Goal: Check status: Check status

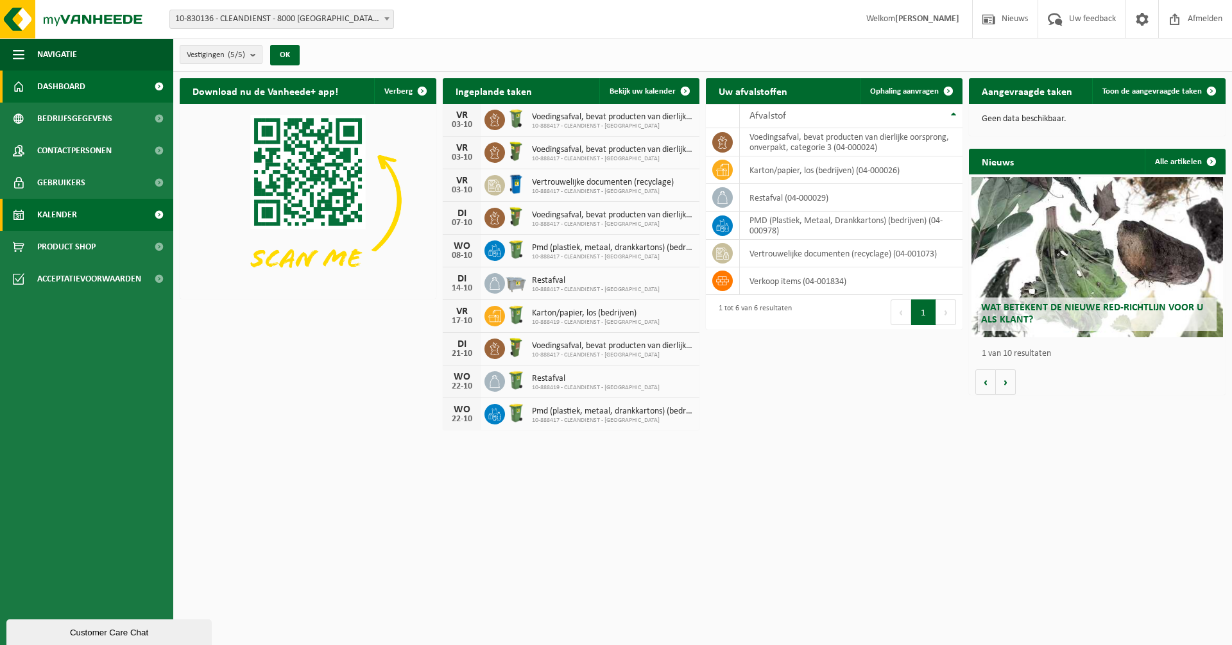
click at [92, 212] on link "Kalender" at bounding box center [86, 215] width 173 height 32
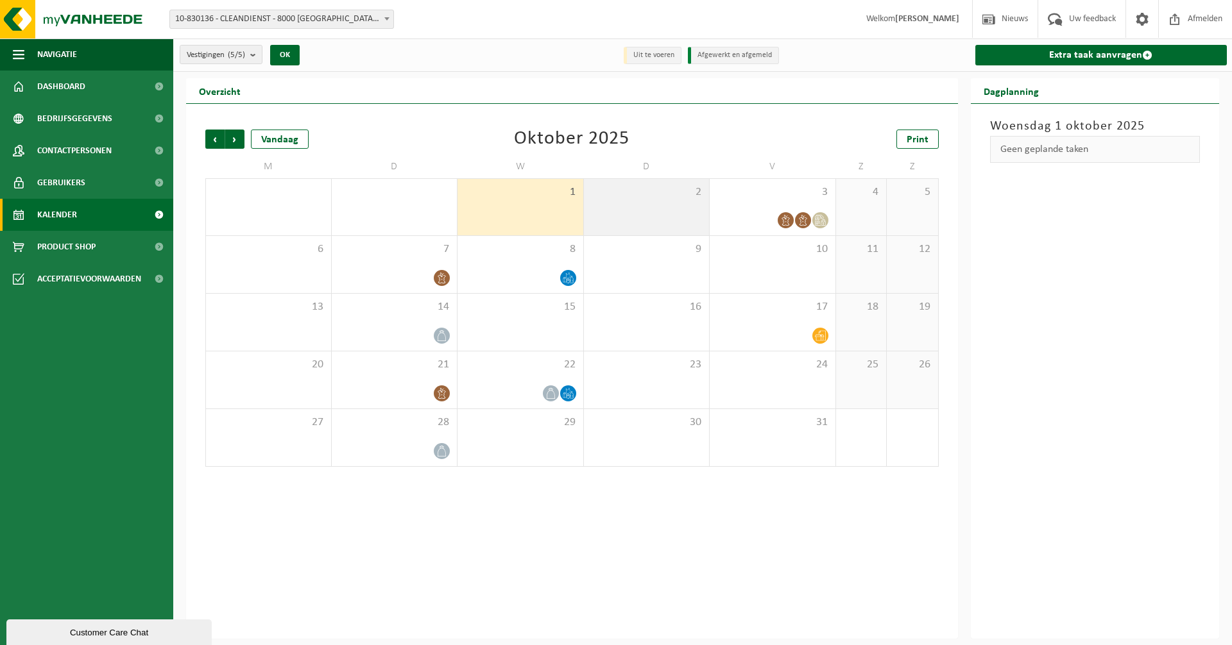
click at [672, 223] on div "2" at bounding box center [647, 207] width 126 height 56
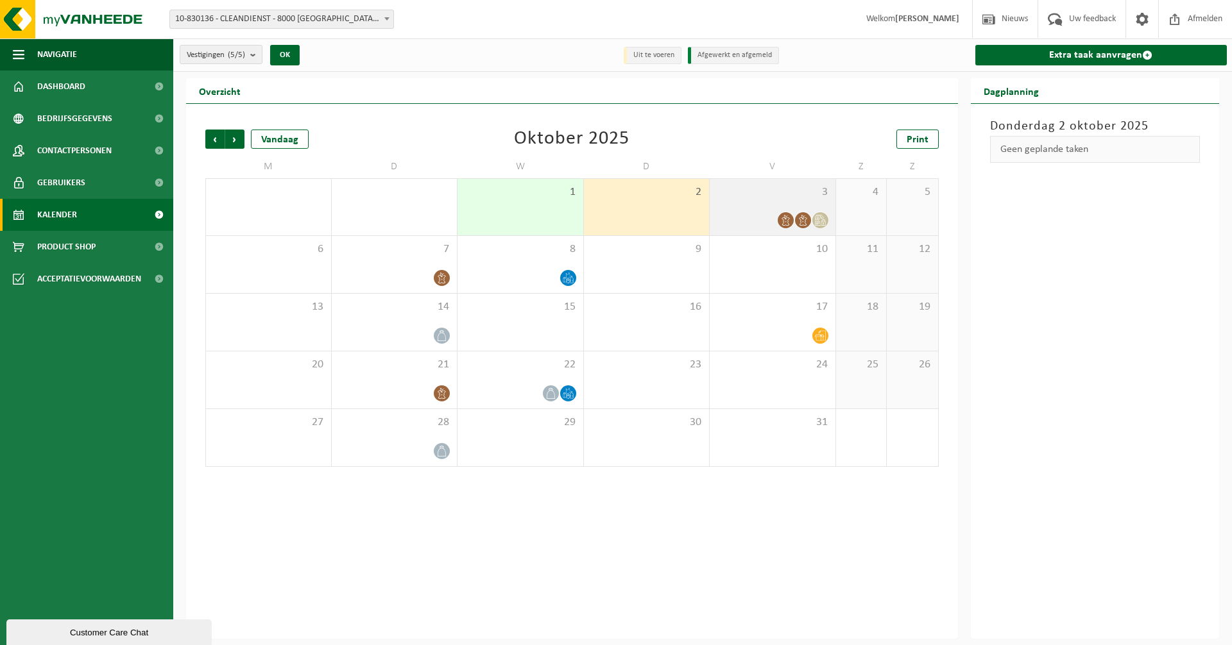
click at [792, 206] on div "3" at bounding box center [773, 207] width 126 height 56
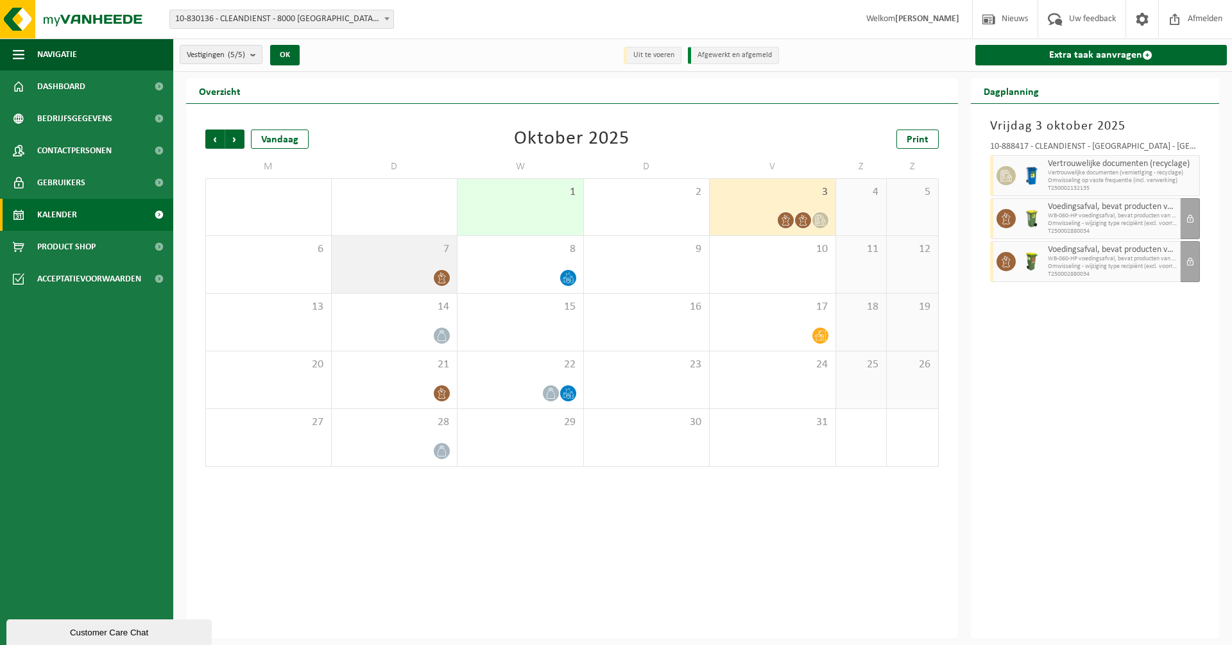
click at [412, 269] on div at bounding box center [394, 277] width 113 height 17
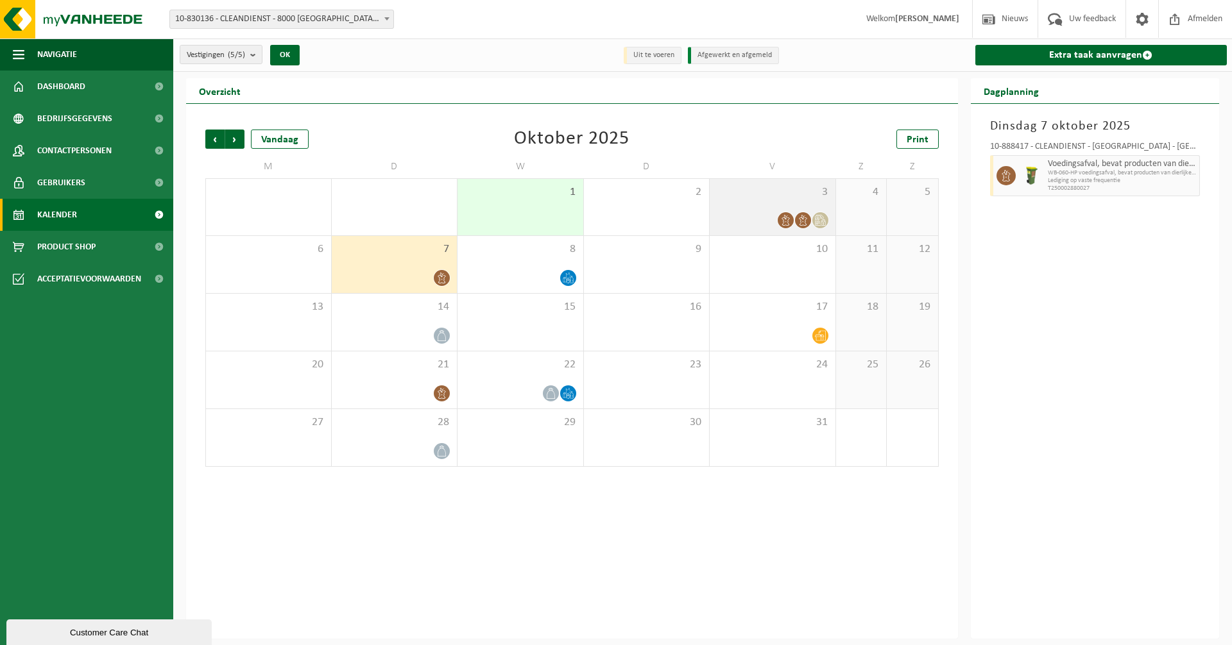
click at [794, 201] on div "3" at bounding box center [773, 207] width 126 height 56
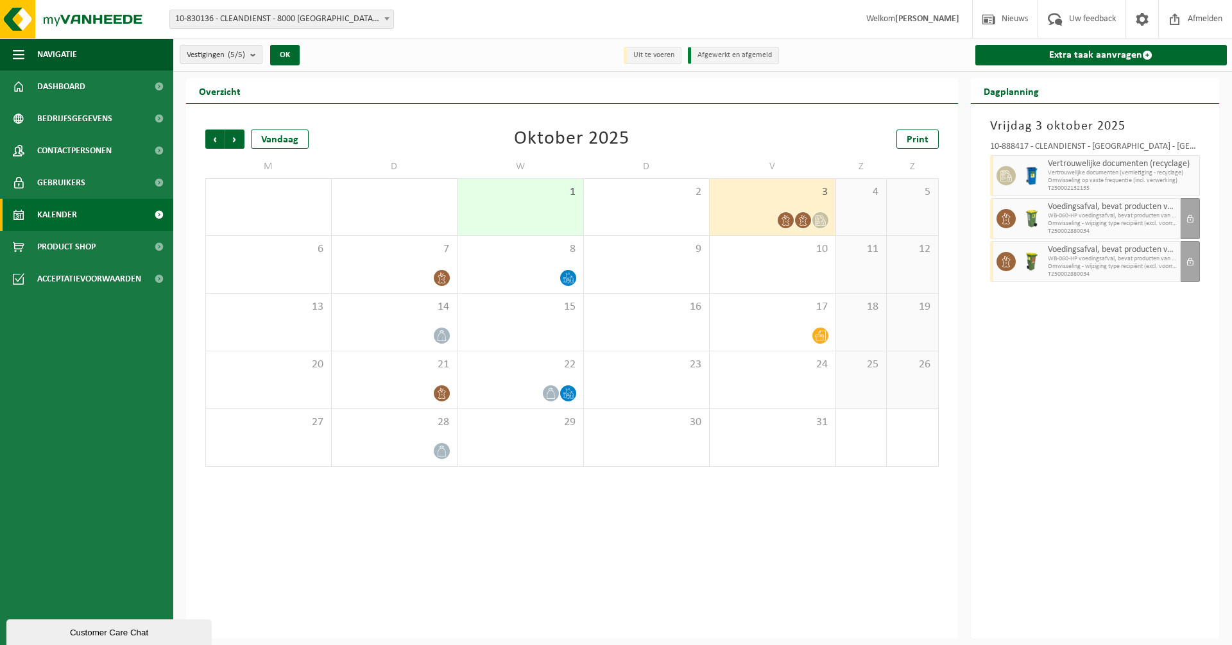
click at [1172, 220] on span "Omwisseling - wijziging type recipiënt (excl. voorrijkost)" at bounding box center [1113, 224] width 130 height 8
click at [439, 266] on div "7" at bounding box center [395, 264] width 126 height 57
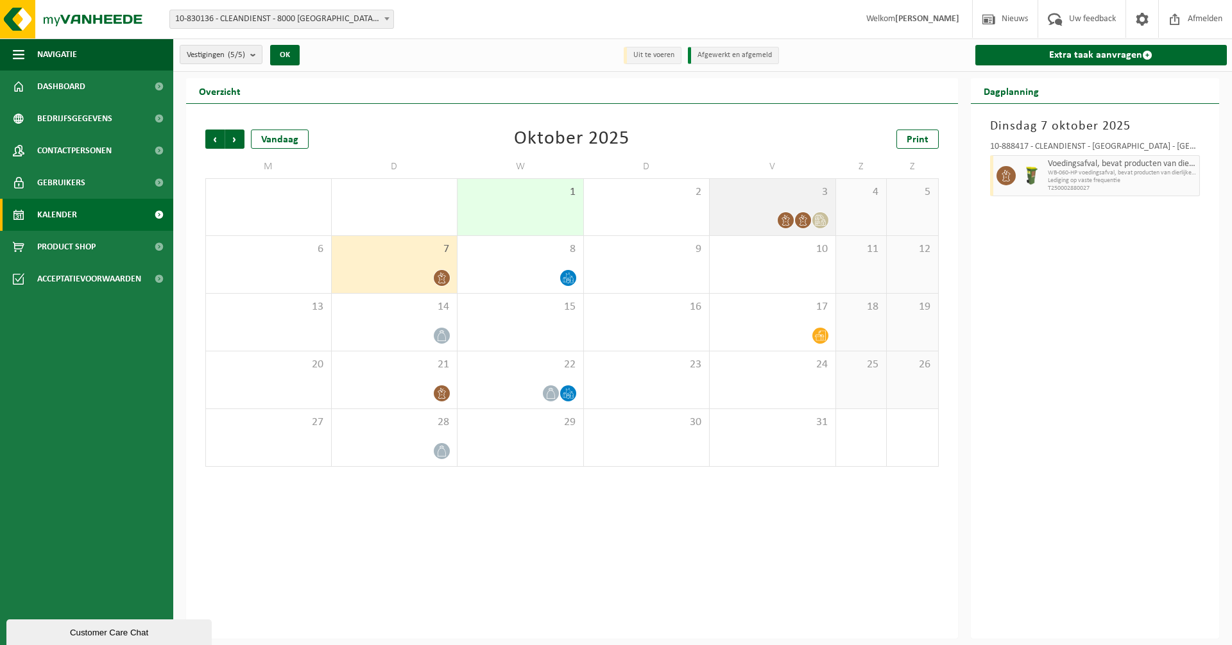
click at [799, 222] on icon at bounding box center [802, 220] width 11 height 11
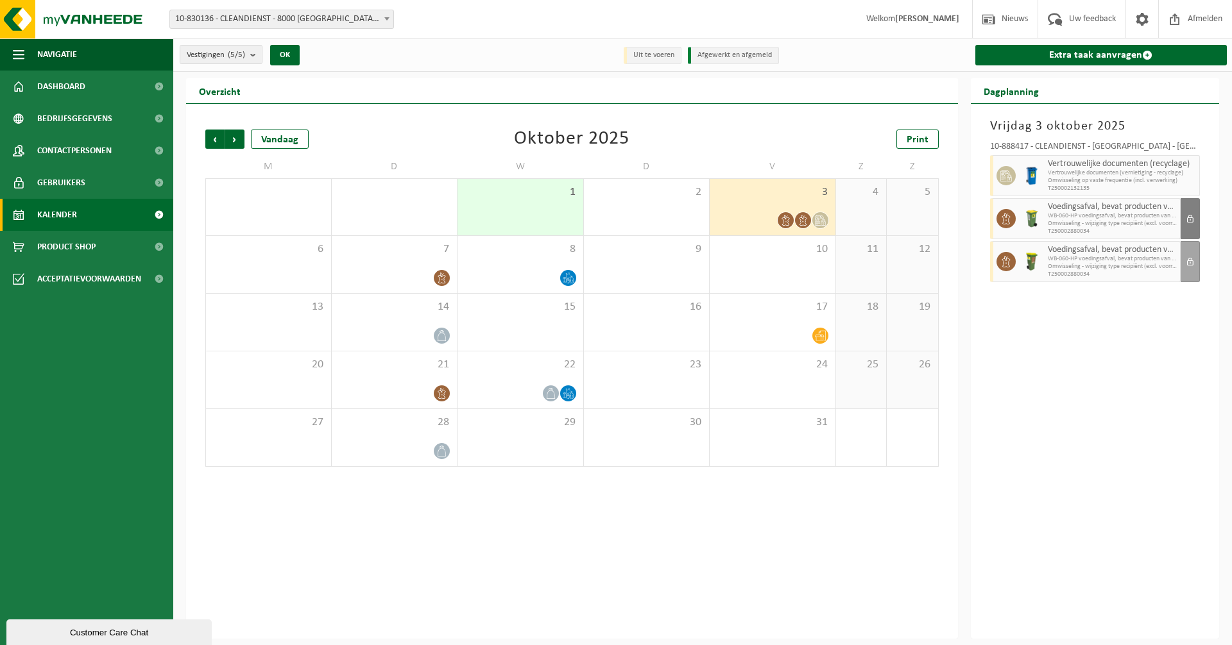
click at [1193, 221] on span "button" at bounding box center [1190, 219] width 8 height 26
click at [1081, 226] on span "Omwisseling - wijziging type recipiënt (excl. voorrijkost)" at bounding box center [1113, 224] width 130 height 8
click at [468, 98] on div "Overzicht" at bounding box center [572, 91] width 772 height 26
drag, startPoint x: 441, startPoint y: 83, endPoint x: 440, endPoint y: 116, distance: 32.7
click at [440, 116] on div "Overzicht Vorige Volgende Vandaag [DATE] Print M D W D V Z Z 29 30 1 1 2 3 4 5 …" at bounding box center [572, 358] width 785 height 561
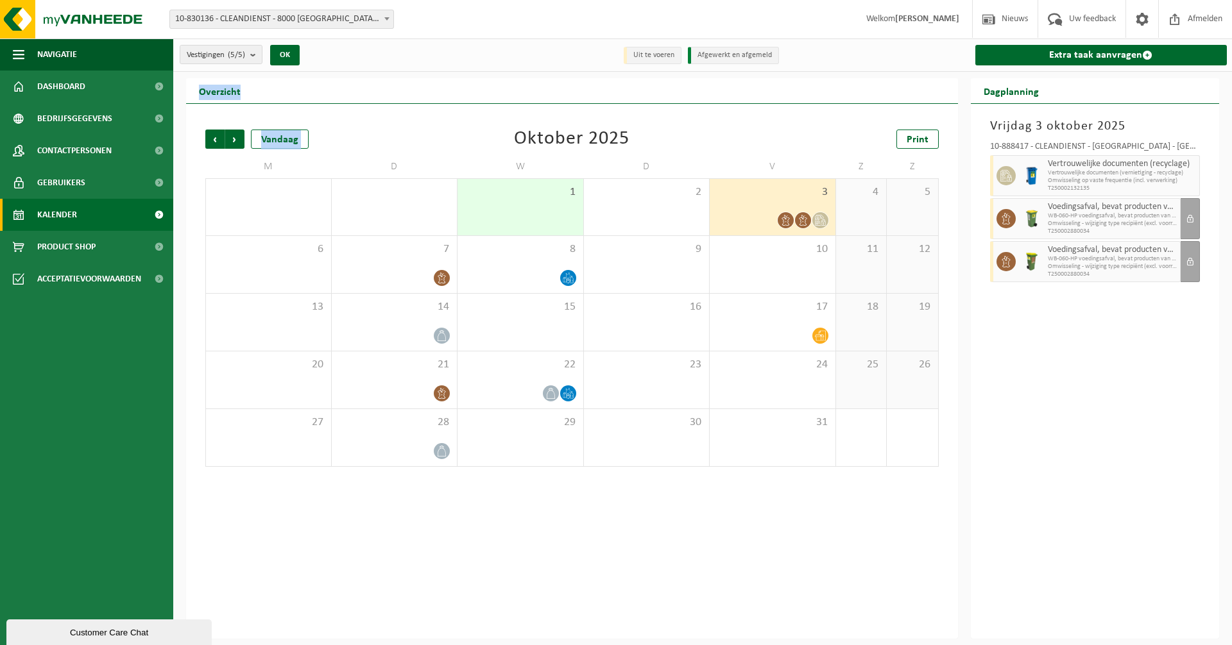
click at [443, 117] on div "Vorige Volgende Vandaag [DATE] Print M D W D V Z Z 29 30 1 1 2 3 4 5 6 7 8 9 10…" at bounding box center [572, 298] width 746 height 363
click at [532, 266] on div "8" at bounding box center [520, 264] width 126 height 57
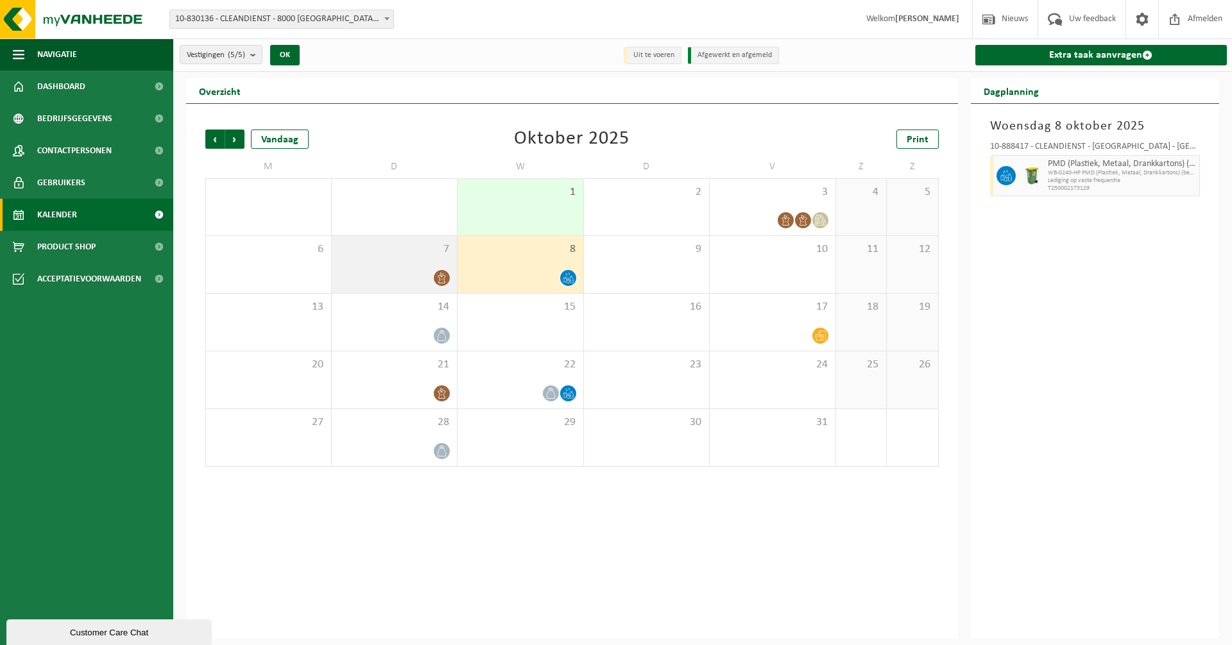
click at [437, 281] on icon at bounding box center [441, 278] width 11 height 11
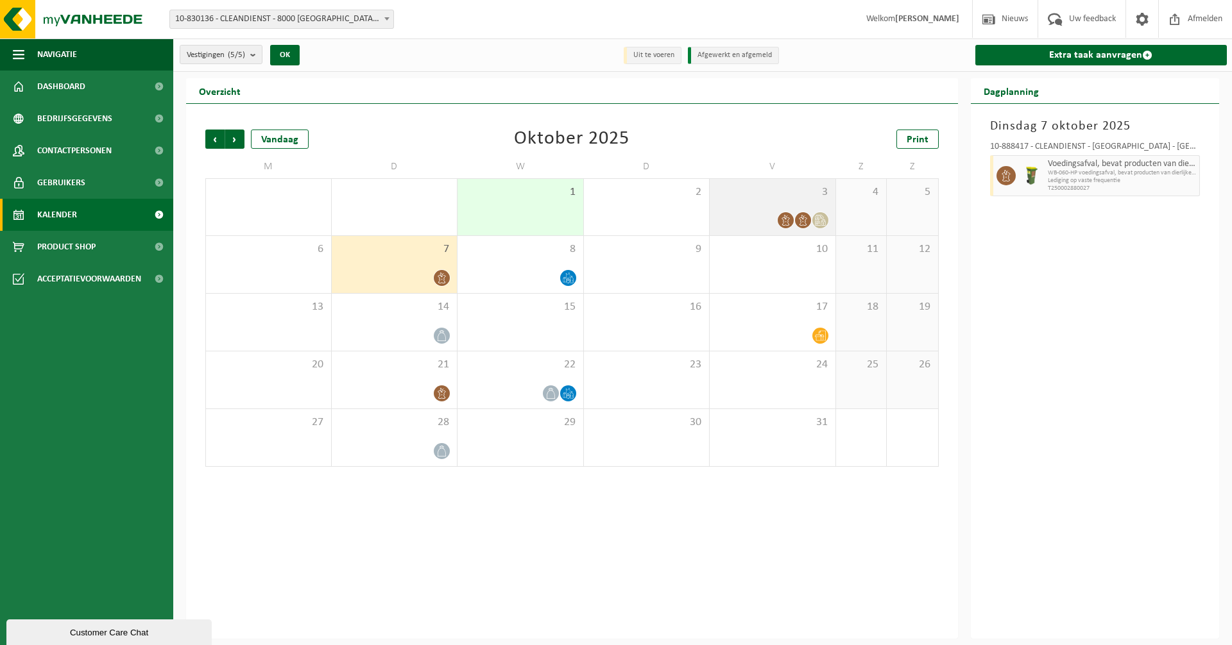
click at [808, 209] on div "3" at bounding box center [773, 207] width 126 height 56
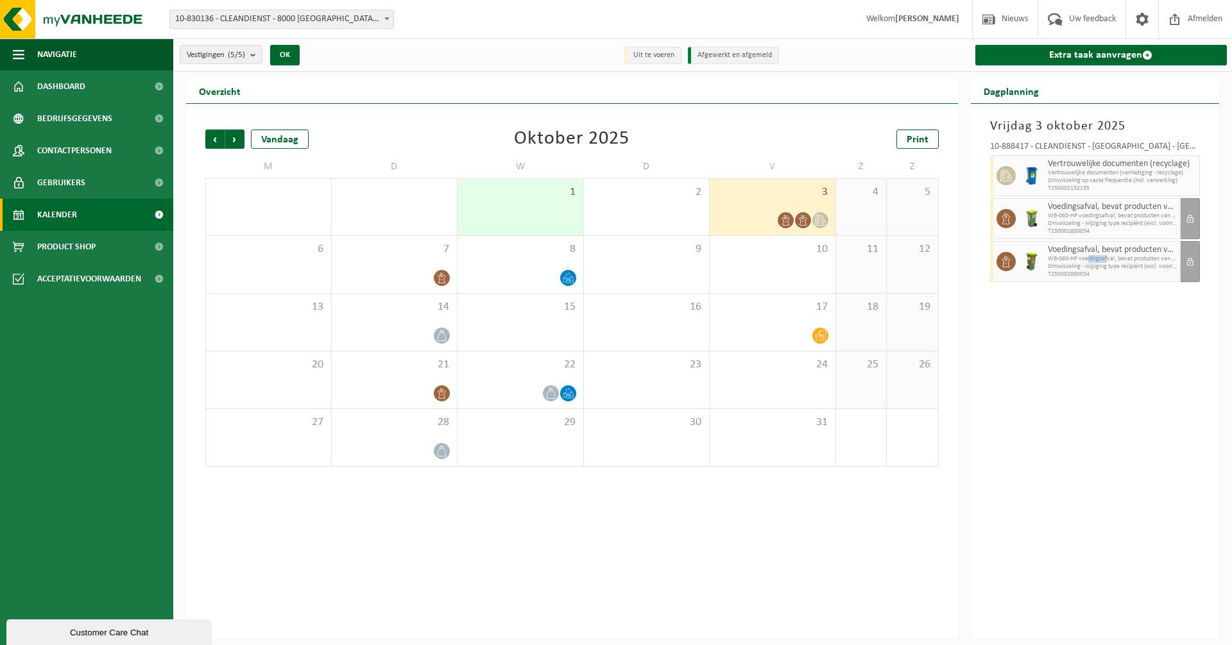
drag, startPoint x: 1089, startPoint y: 261, endPoint x: 1108, endPoint y: 261, distance: 19.2
click at [1108, 261] on span "WB-060-HP voedingsafval, bevat producten van dierlijke oors" at bounding box center [1113, 259] width 130 height 8
drag, startPoint x: 1108, startPoint y: 261, endPoint x: 1175, endPoint y: 263, distance: 66.7
click at [1175, 263] on div "Voedingsafval, bevat producten van dierlijke oorsprong, onverpakt, categorie 3 …" at bounding box center [1095, 261] width 210 height 41
click at [1175, 263] on span "Omwisseling - wijziging type recipiënt (excl. voorrijkost)" at bounding box center [1113, 267] width 130 height 8
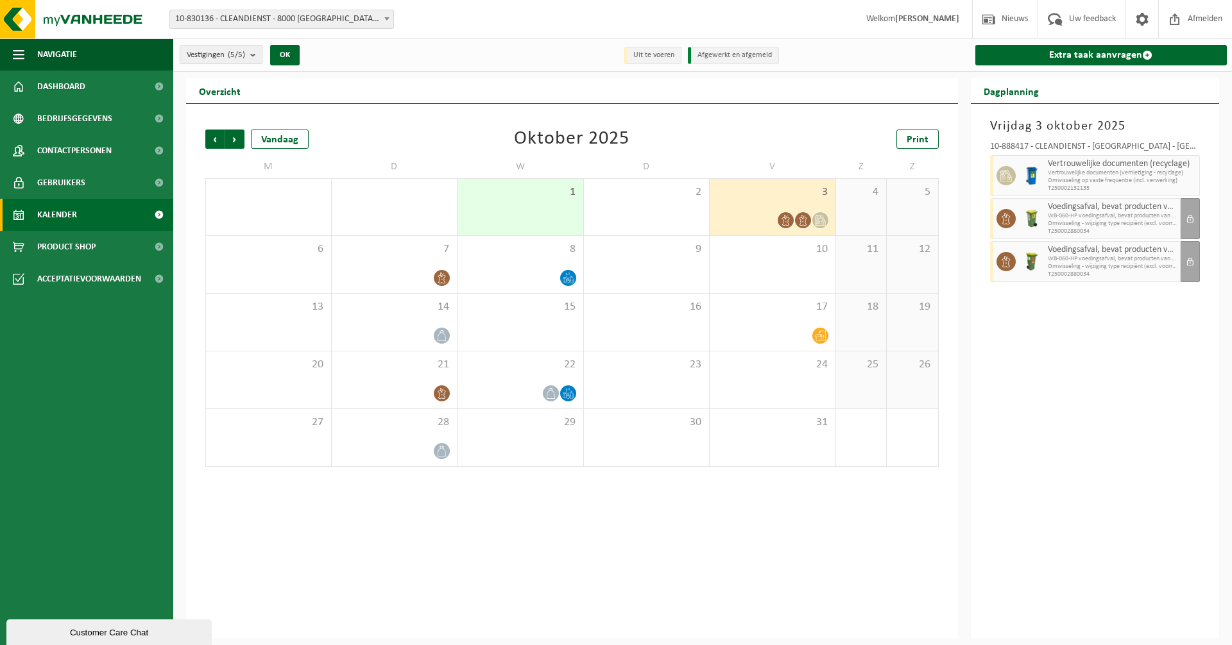
click at [1125, 266] on span "Omwisseling - wijziging type recipiënt (excl. voorrijkost)" at bounding box center [1113, 267] width 130 height 8
drag, startPoint x: 1125, startPoint y: 266, endPoint x: 1142, endPoint y: 277, distance: 20.5
click at [1142, 277] on span "T250002880034" at bounding box center [1113, 275] width 130 height 8
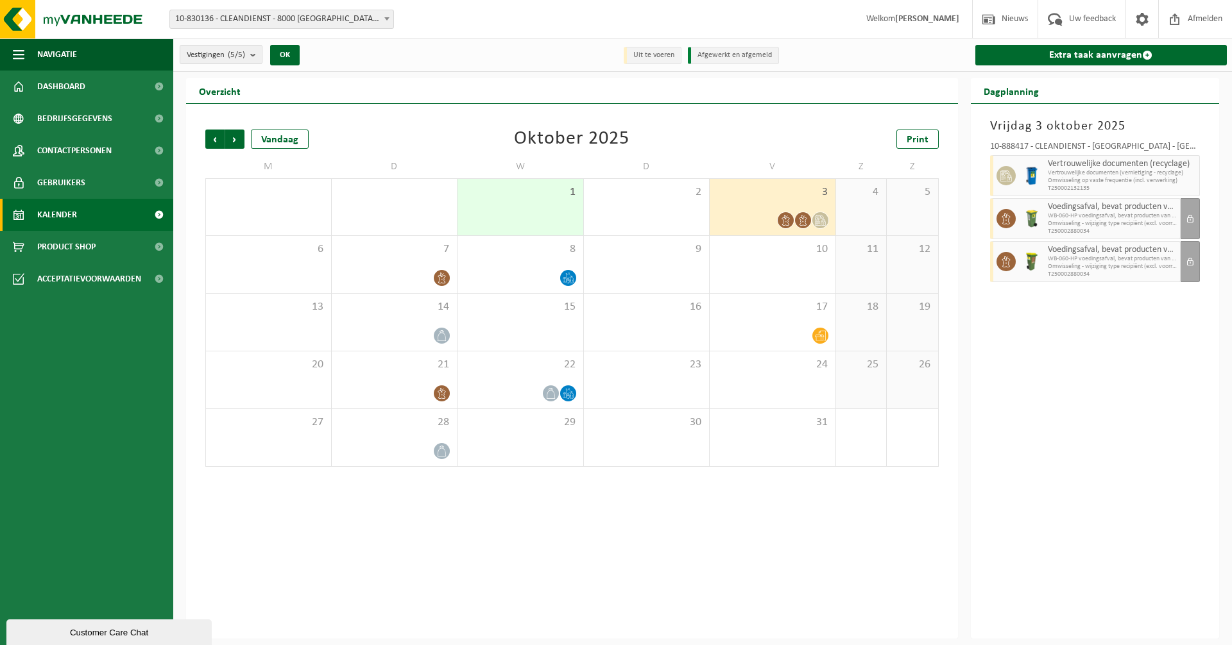
click at [1150, 225] on span "Omwisseling - wijziging type recipiënt (excl. voorrijkost)" at bounding box center [1113, 224] width 130 height 8
click at [1148, 255] on span "WB-060-HP voedingsafval, bevat producten van dierlijke oors" at bounding box center [1113, 259] width 130 height 8
click at [442, 276] on icon at bounding box center [442, 278] width 8 height 11
